Goal: Check status: Check status

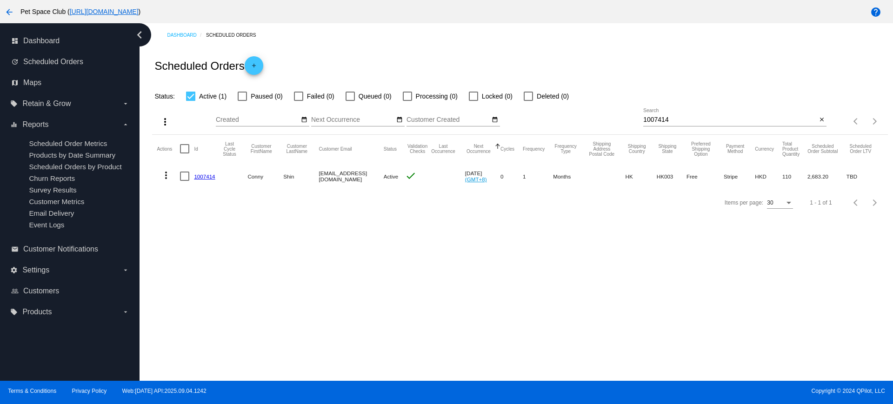
drag, startPoint x: 690, startPoint y: 124, endPoint x: 615, endPoint y: 119, distance: 75.1
click at [615, 119] on div "more_vert Sep Jan Feb Mar Apr 1" at bounding box center [520, 118] width 736 height 33
click at [683, 114] on div "1007414 Search" at bounding box center [730, 117] width 174 height 18
drag, startPoint x: 644, startPoint y: 118, endPoint x: 625, endPoint y: 118, distance: 19.5
click at [625, 118] on div "more_vert Sep Jan Feb Mar Apr 1" at bounding box center [520, 118] width 736 height 33
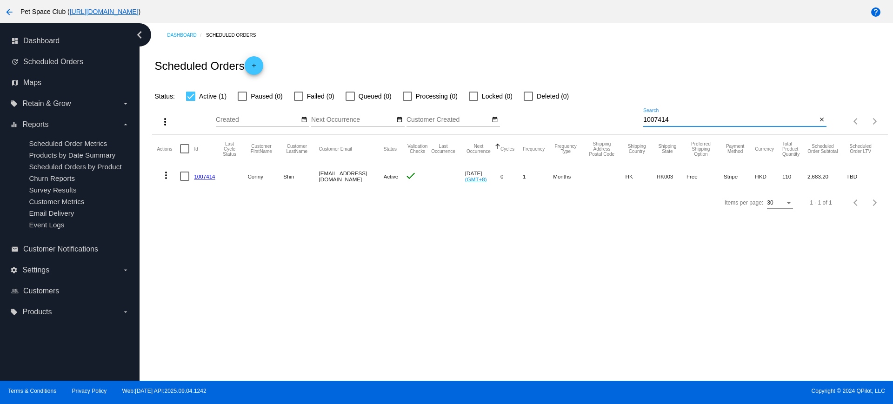
paste input "773359"
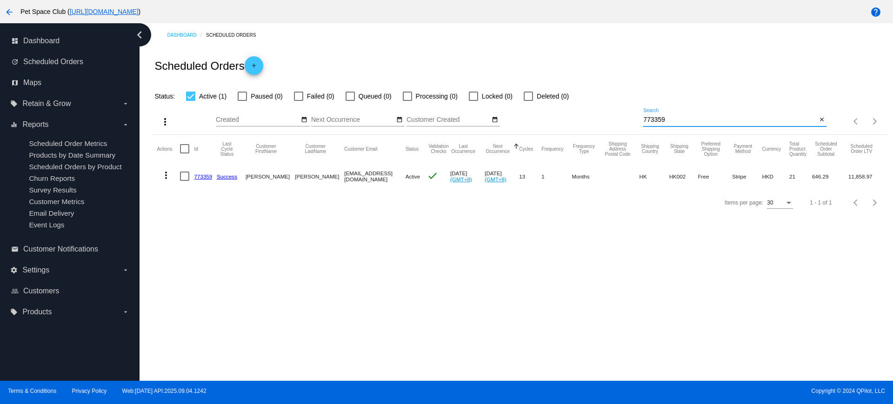
type input "773359"
click at [611, 117] on div "more_vert Sep Jan Feb Mar Apr 1" at bounding box center [520, 118] width 736 height 33
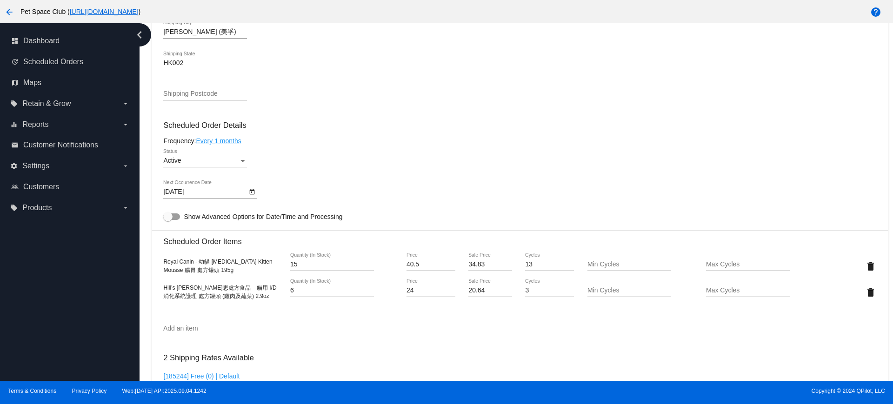
scroll to position [523, 0]
